Goal: Task Accomplishment & Management: Manage account settings

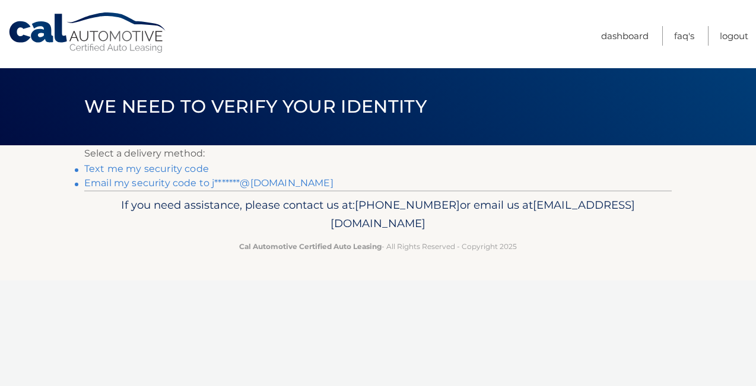
click at [174, 170] on link "Text me my security code" at bounding box center [146, 168] width 125 height 11
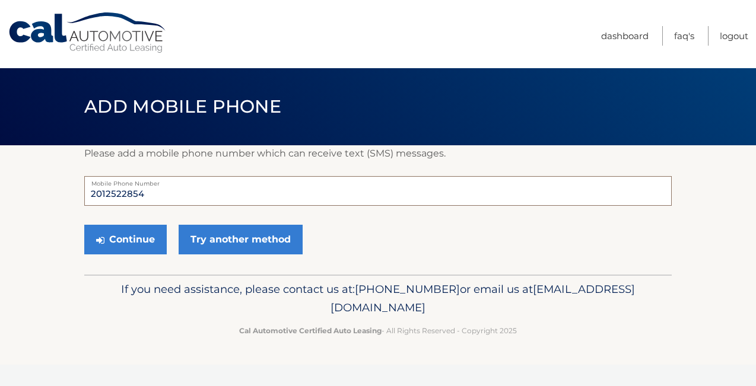
drag, startPoint x: 149, startPoint y: 195, endPoint x: 70, endPoint y: 193, distance: 78.9
click at [70, 193] on section "Please add a mobile phone number which can receive text (SMS) messages. 2012522…" at bounding box center [378, 209] width 756 height 129
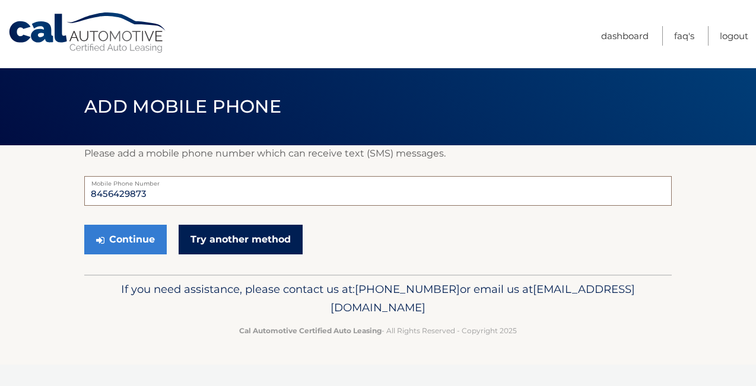
type input "8456429873"
click at [239, 241] on link "Try another method" at bounding box center [241, 240] width 124 height 30
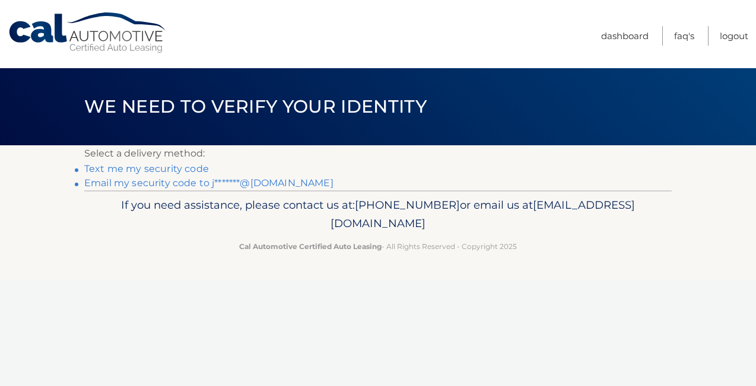
click at [259, 185] on link "Email my security code to j*******@gmail.com" at bounding box center [208, 182] width 249 height 11
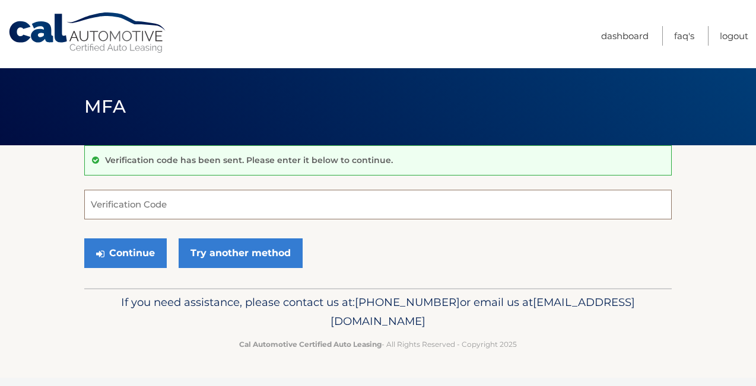
click at [160, 205] on input "Verification Code" at bounding box center [377, 205] width 587 height 30
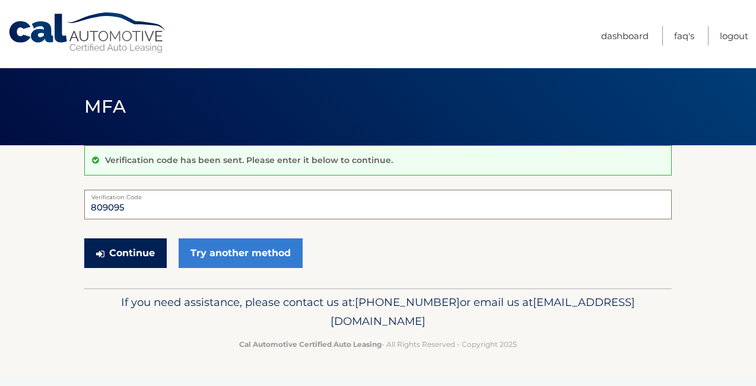
type input "809095"
click at [129, 256] on button "Continue" at bounding box center [125, 253] width 82 height 30
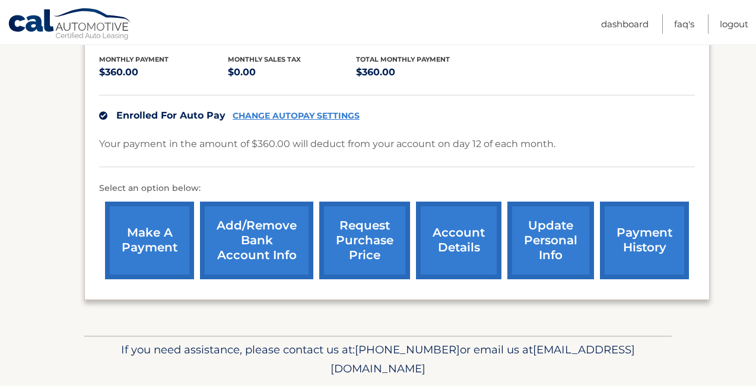
scroll to position [253, 0]
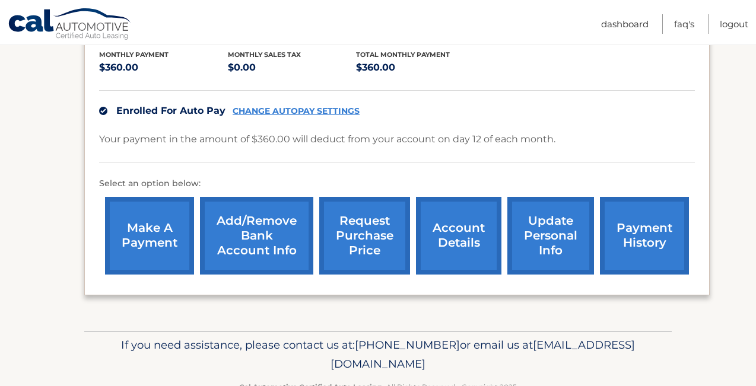
click at [448, 243] on link "account details" at bounding box center [458, 236] width 85 height 78
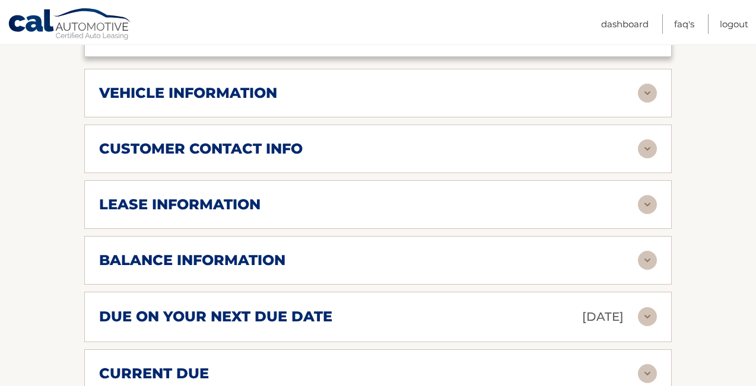
scroll to position [524, 0]
click at [640, 251] on img at bounding box center [647, 260] width 19 height 19
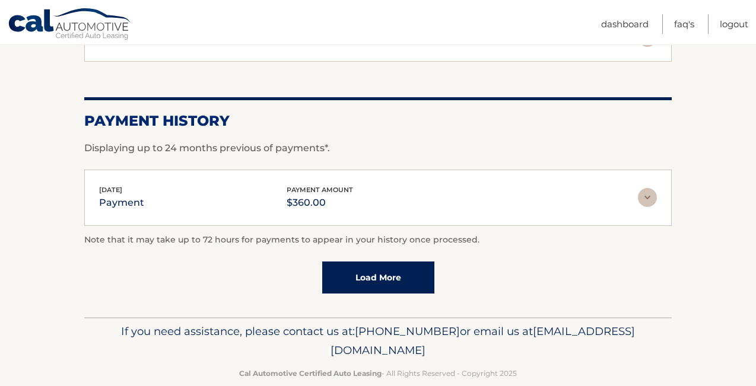
scroll to position [1002, 0]
click at [387, 270] on link "Load More" at bounding box center [378, 278] width 112 height 32
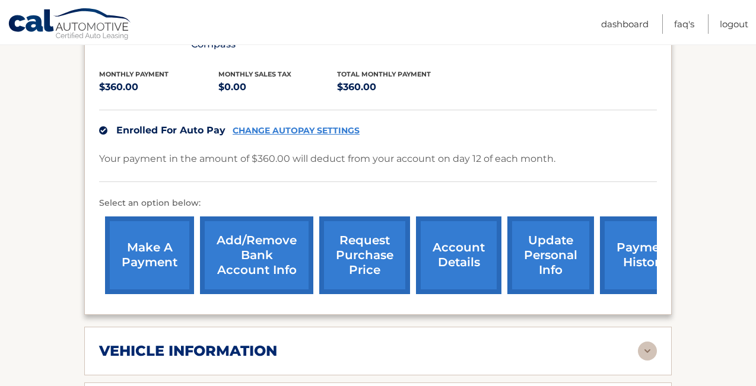
scroll to position [266, 0]
click at [367, 242] on link "request purchase price" at bounding box center [364, 255] width 91 height 78
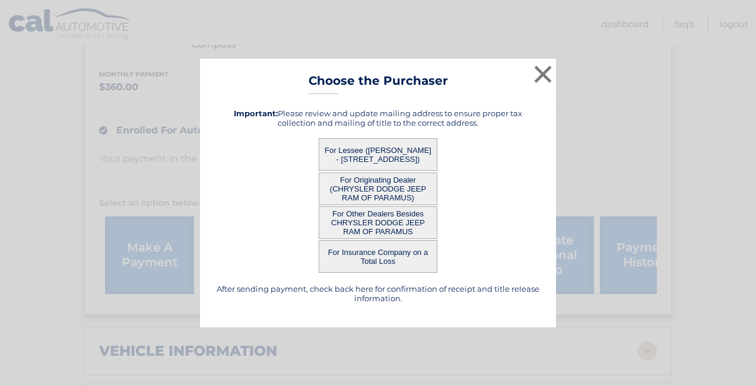
click at [389, 148] on button "For Lessee (JASON VOLEKAS - 1 BERGEN PLACE, , MAHWAH, NJ 07430)" at bounding box center [378, 154] width 119 height 33
click at [365, 157] on button "For Lessee (JASON VOLEKAS - 1 BERGEN PLACE, , MAHWAH, NJ 07430)" at bounding box center [378, 154] width 119 height 33
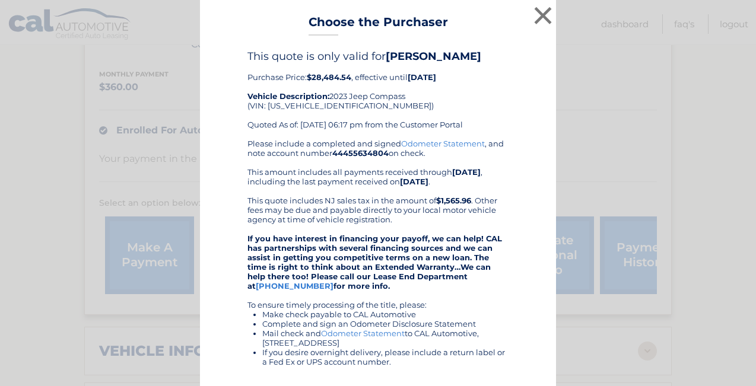
scroll to position [0, 0]
click at [540, 20] on button "×" at bounding box center [543, 16] width 24 height 24
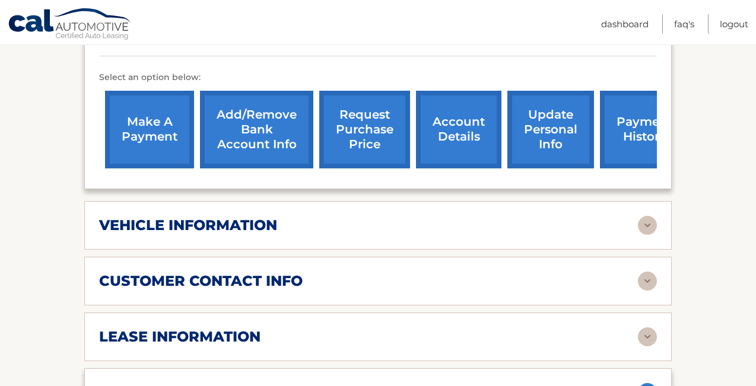
scroll to position [387, 0]
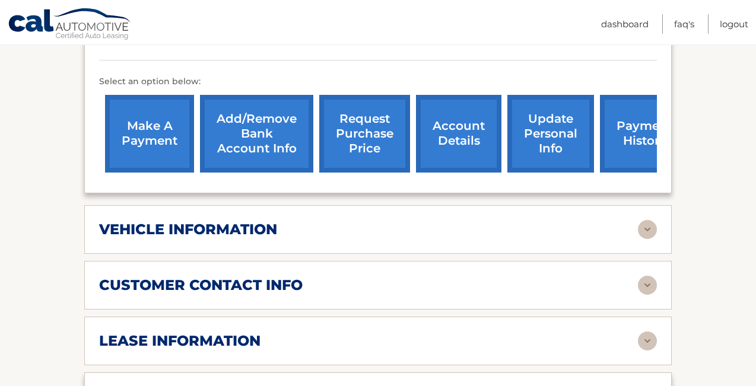
click at [539, 123] on link "update personal info" at bounding box center [550, 134] width 87 height 78
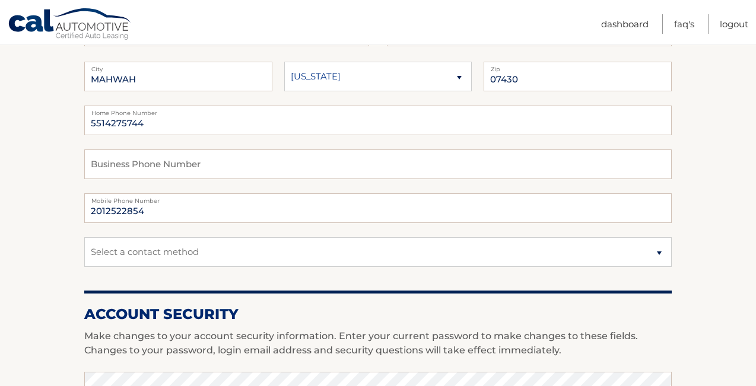
scroll to position [211, 0]
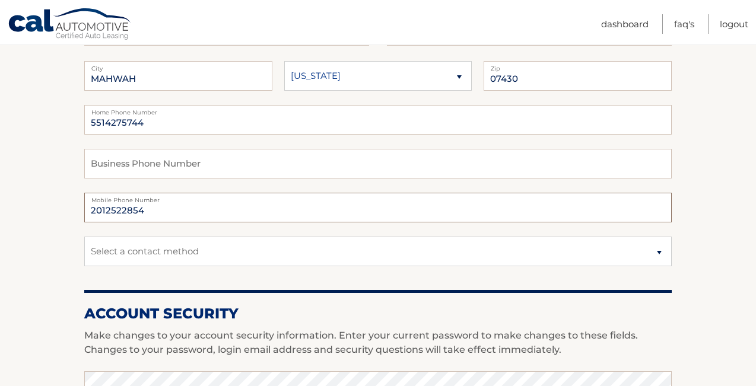
drag, startPoint x: 154, startPoint y: 213, endPoint x: 77, endPoint y: 205, distance: 78.1
click at [77, 205] on section "Account Overview | Edit Profile account information 1 BERGEN PLACE Street Addre…" at bounding box center [378, 366] width 756 height 864
drag, startPoint x: 188, startPoint y: 218, endPoint x: 190, endPoint y: 203, distance: 14.9
click at [190, 203] on input "5514275744" at bounding box center [377, 208] width 587 height 30
type input "5514275744"
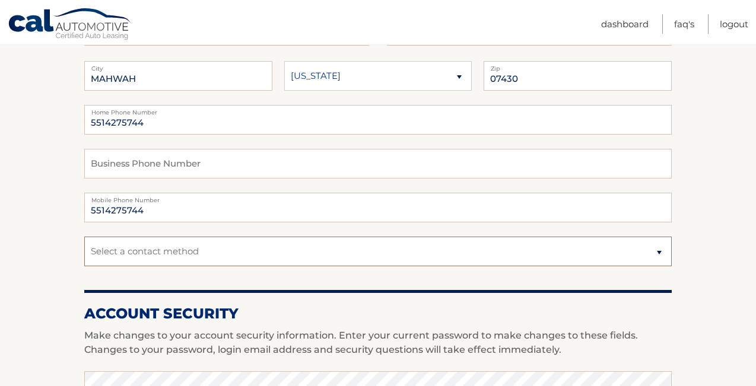
select select "1"
click at [698, 219] on section "Account Overview | Edit Profile account information 1 BERGEN PLACE Street Addre…" at bounding box center [378, 366] width 756 height 864
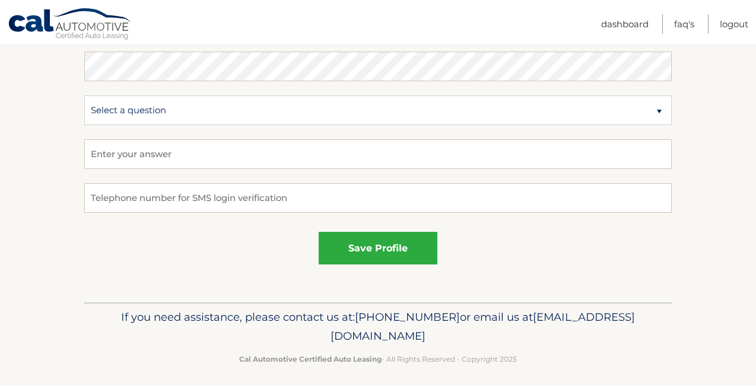
scroll to position [711, 0]
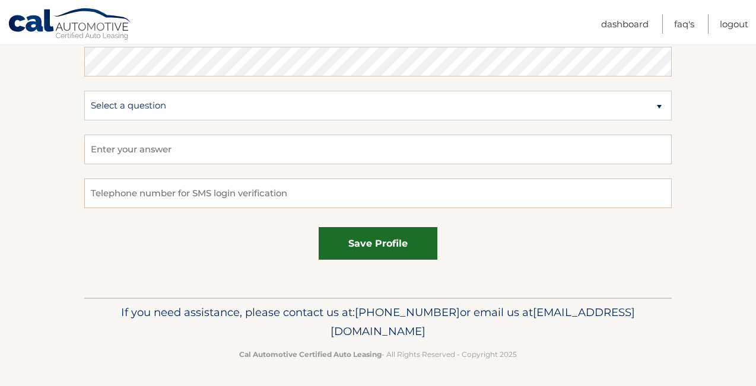
click at [373, 245] on button "save profile" at bounding box center [378, 243] width 119 height 33
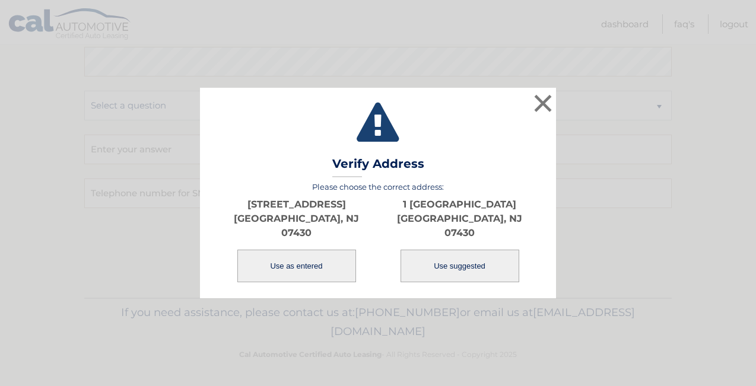
click at [466, 264] on button "Use suggested" at bounding box center [459, 266] width 119 height 33
type input "1 BERGEN PL"
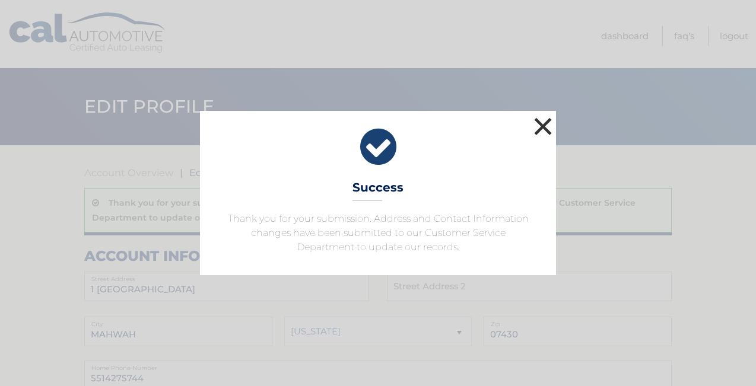
click at [542, 124] on button "×" at bounding box center [543, 126] width 24 height 24
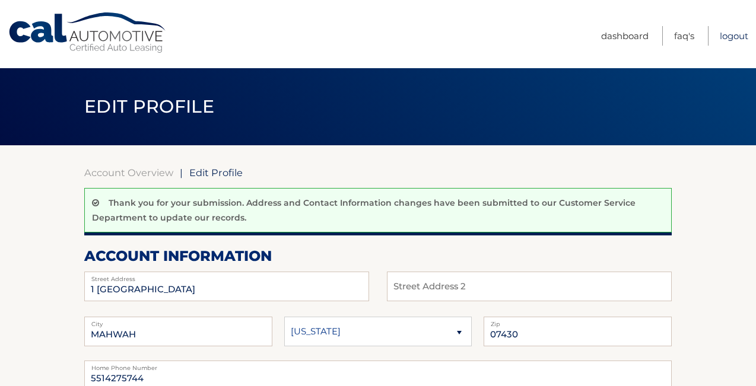
click at [732, 36] on link "Logout" at bounding box center [733, 36] width 28 height 20
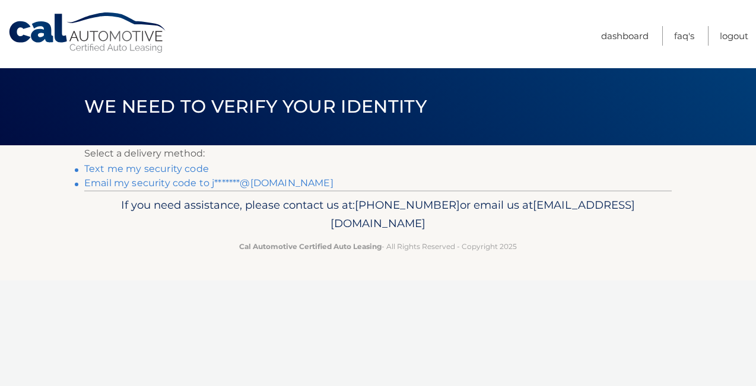
click at [180, 173] on link "Text me my security code" at bounding box center [146, 168] width 125 height 11
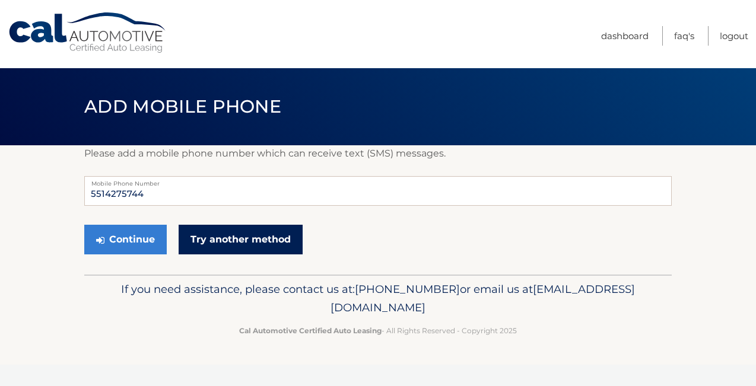
click at [225, 242] on link "Try another method" at bounding box center [241, 240] width 124 height 30
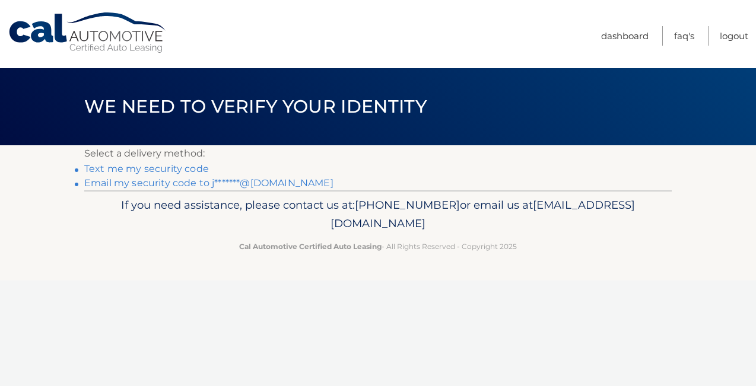
click at [262, 184] on link "Email my security code to j*******@[DOMAIN_NAME]" at bounding box center [208, 182] width 249 height 11
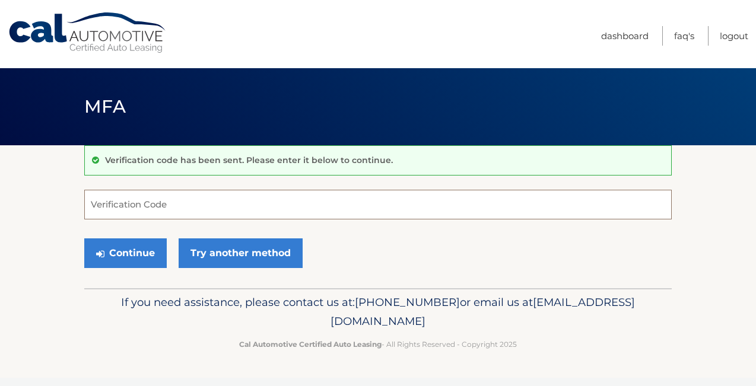
click at [151, 201] on input "Verification Code" at bounding box center [377, 205] width 587 height 30
click at [738, 31] on link "Logout" at bounding box center [733, 36] width 28 height 20
